Goal: Information Seeking & Learning: Learn about a topic

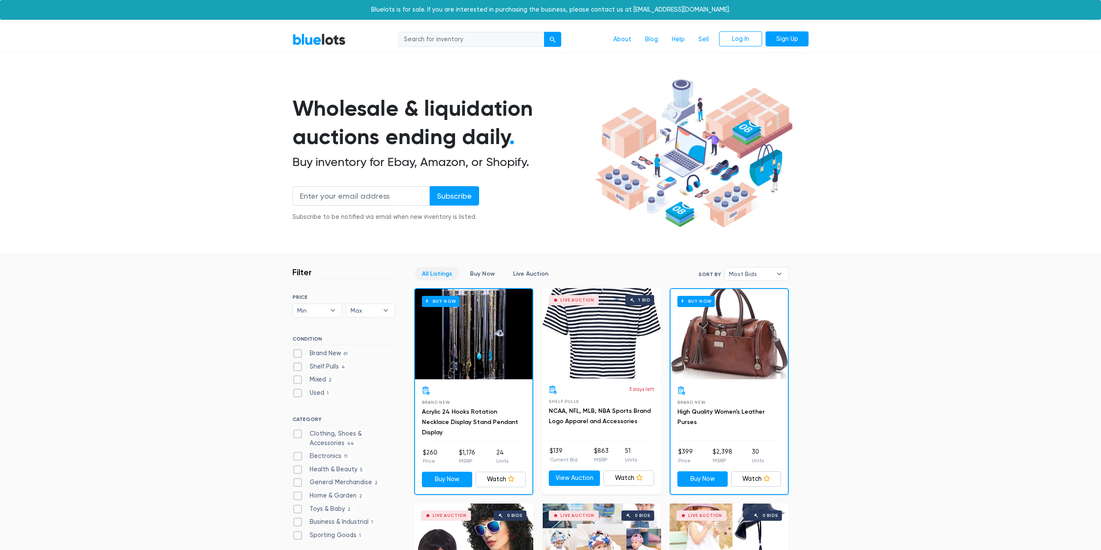
scroll to position [175, 0]
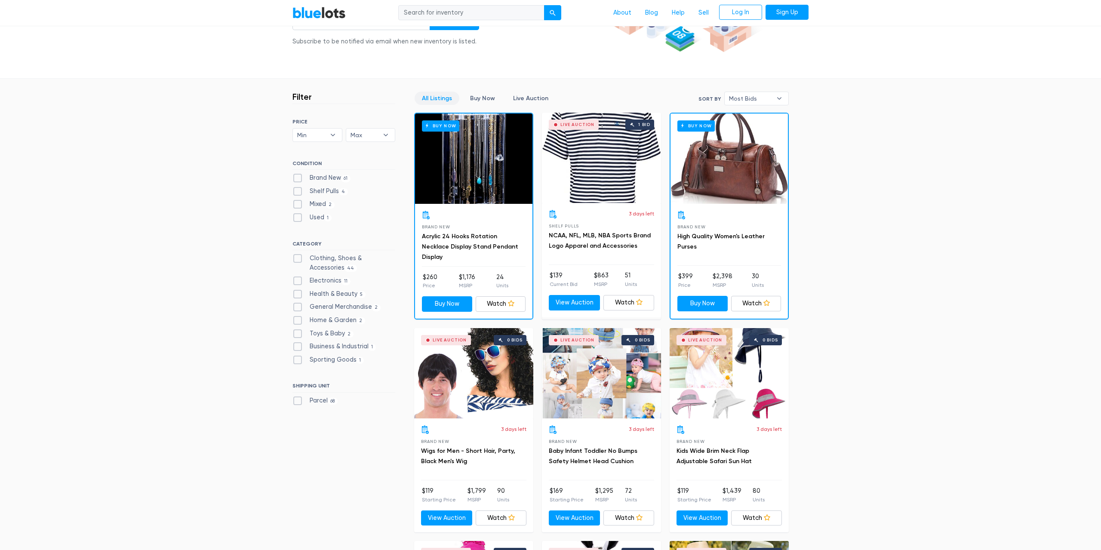
click at [298, 360] on label "Sporting Goods 1" at bounding box center [327, 359] width 71 height 9
click at [298, 360] on Goods"] "Sporting Goods 1" at bounding box center [295, 358] width 6 height 6
checkbox Goods"] "true"
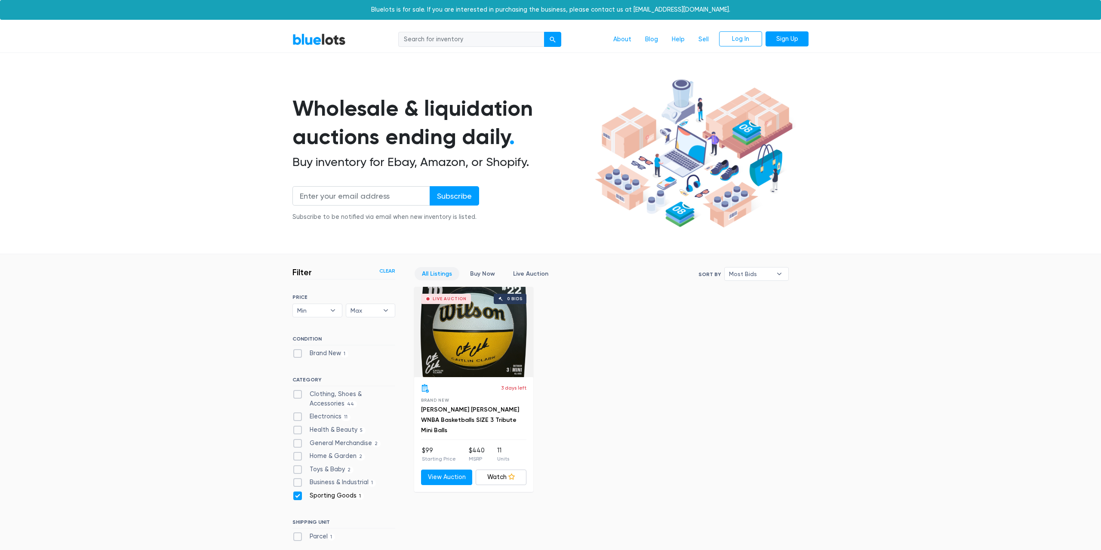
scroll to position [197, 0]
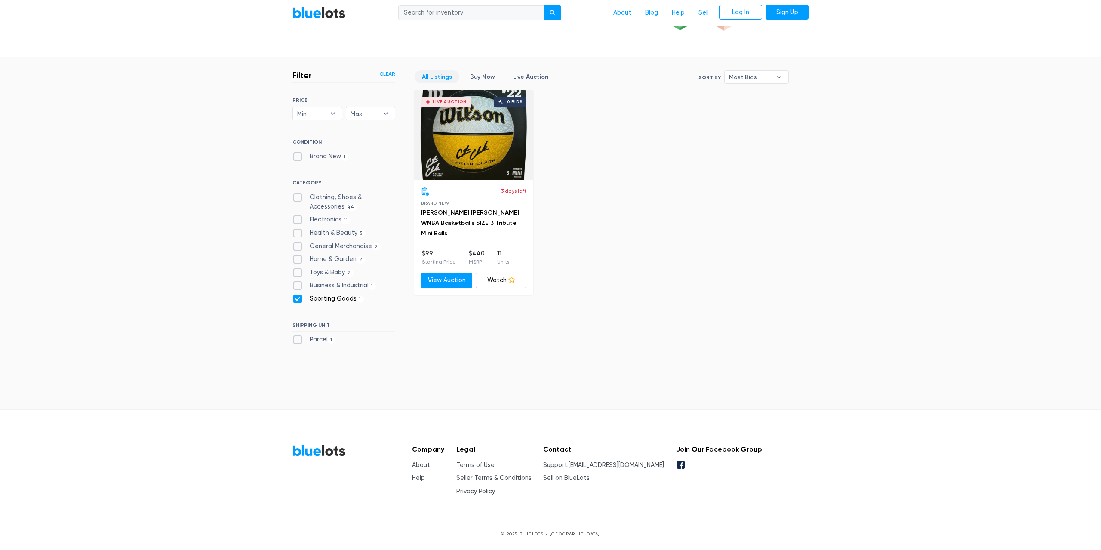
click at [299, 289] on label "Business & Industrial 1" at bounding box center [333, 285] width 83 height 9
click at [298, 286] on Industrial"] "Business & Industrial 1" at bounding box center [295, 284] width 6 height 6
checkbox Industrial"] "true"
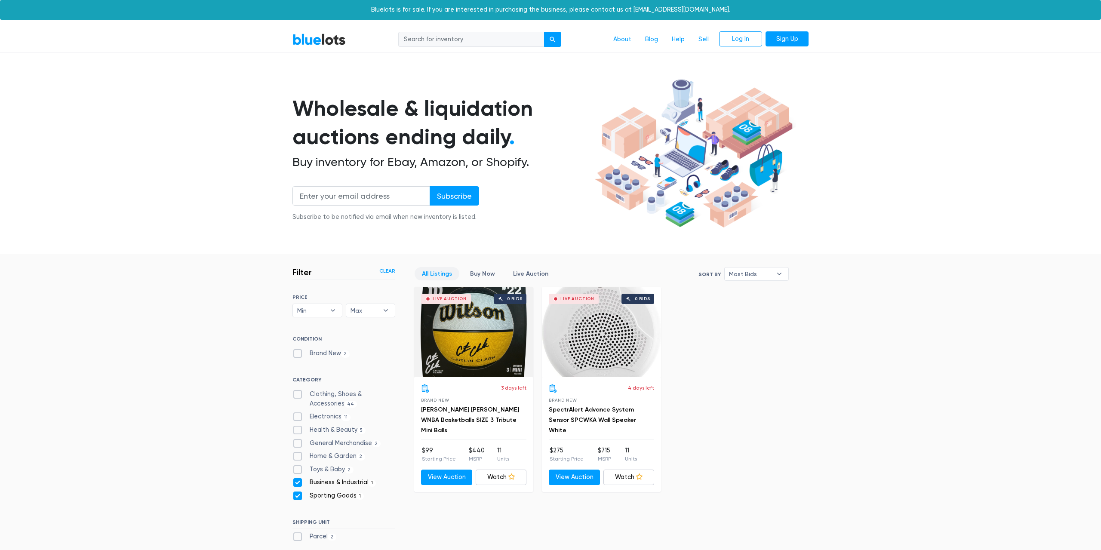
scroll to position [197, 0]
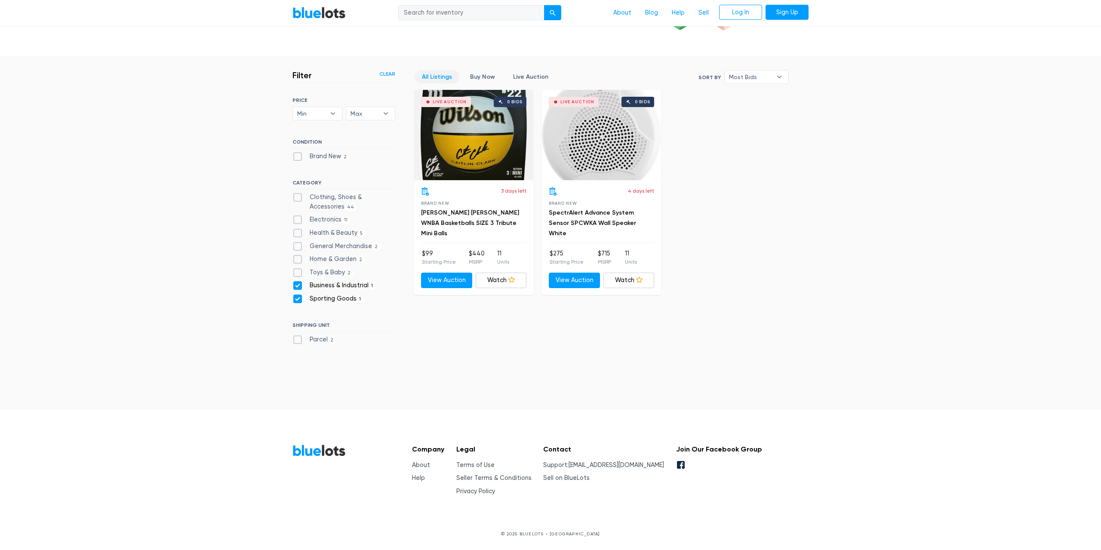
click at [297, 273] on label "Toys & Baby [DEMOGRAPHIC_DATA]" at bounding box center [322, 272] width 61 height 9
click at [297, 273] on Baby"] "Toys & Baby [DEMOGRAPHIC_DATA]" at bounding box center [295, 271] width 6 height 6
checkbox Baby"] "true"
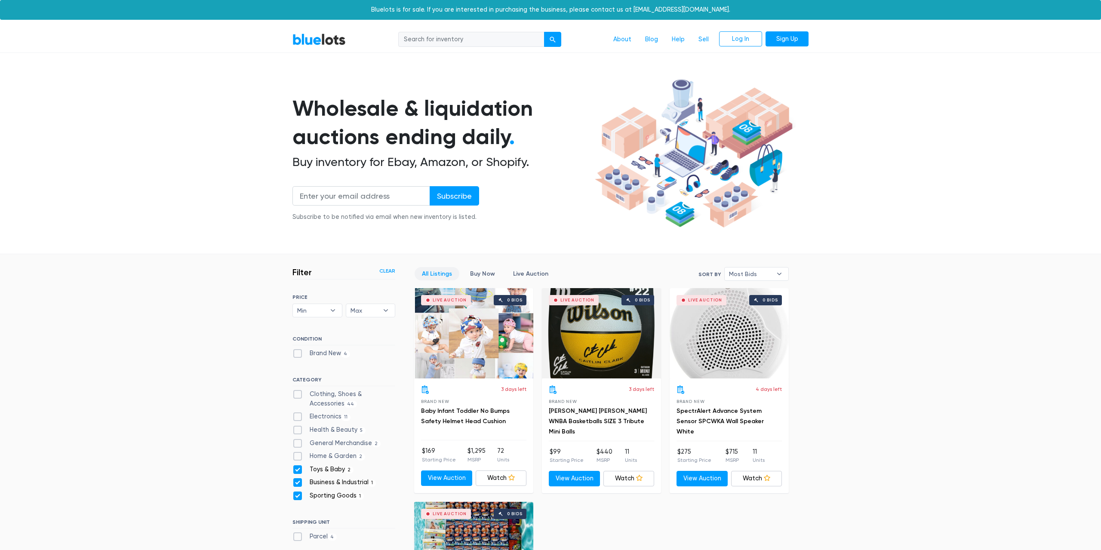
scroll to position [231, 0]
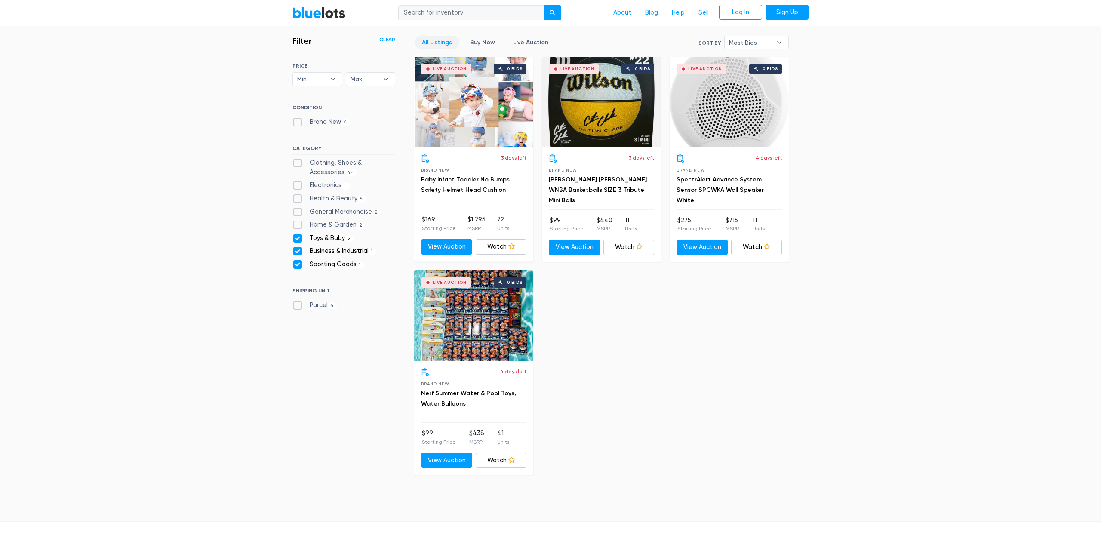
click at [496, 329] on div "Live Auction 0 bids" at bounding box center [473, 315] width 119 height 90
